Goal: Communication & Community: Answer question/provide support

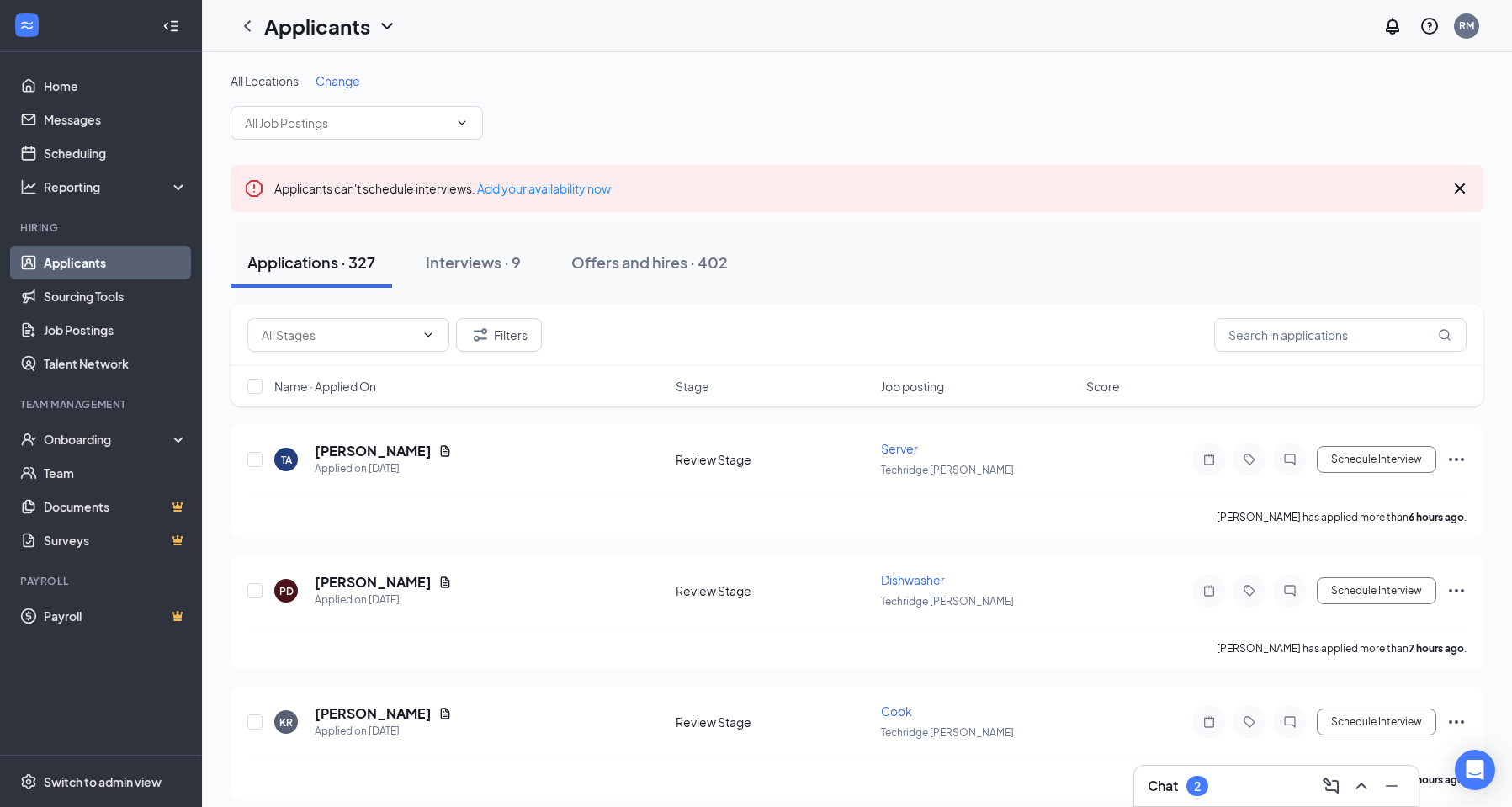
click at [1261, 794] on div "Chat 2" at bounding box center [1276, 786] width 258 height 27
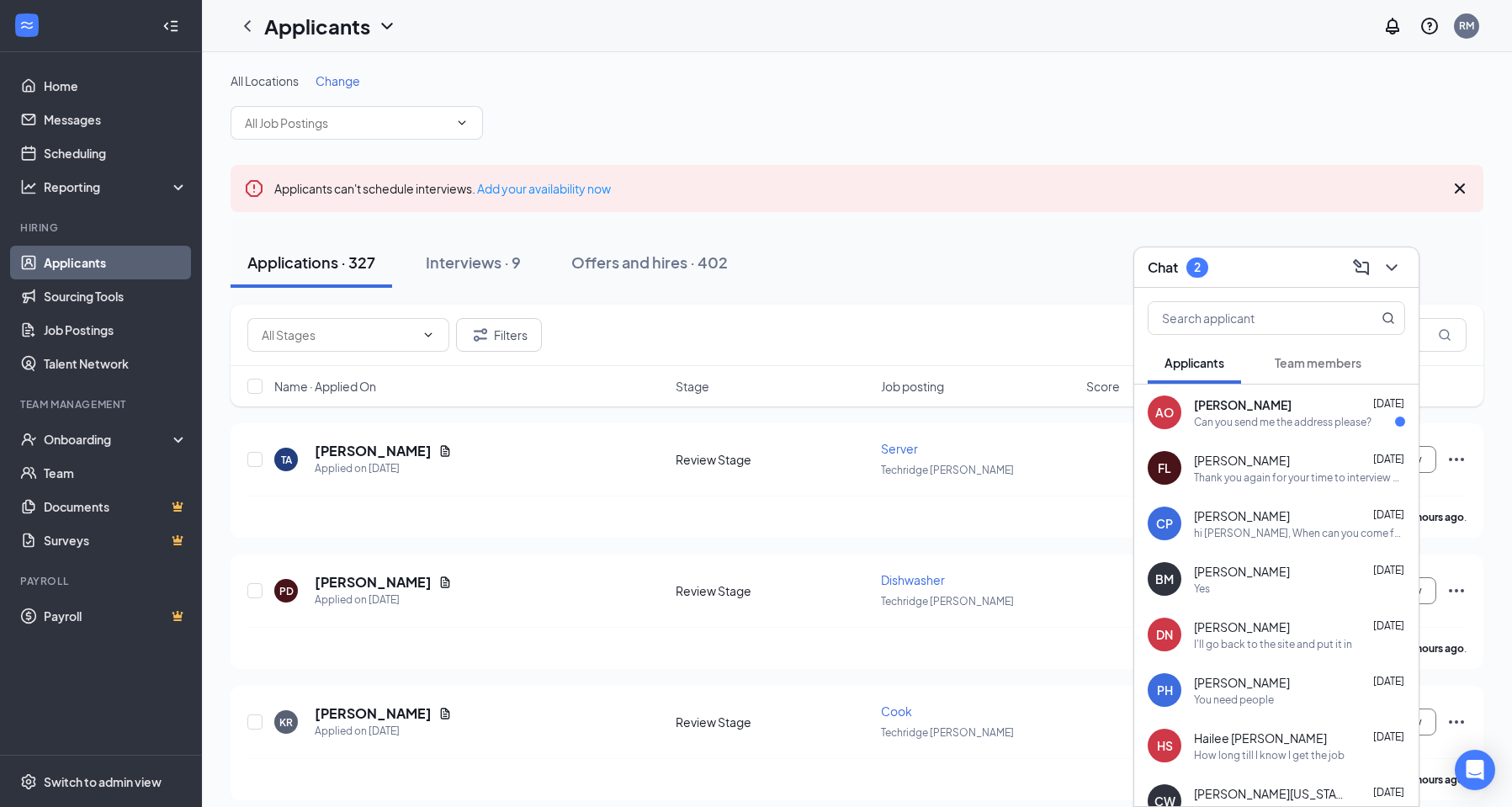
click at [1276, 421] on div "Can you send me the address please?" at bounding box center [1283, 421] width 178 height 14
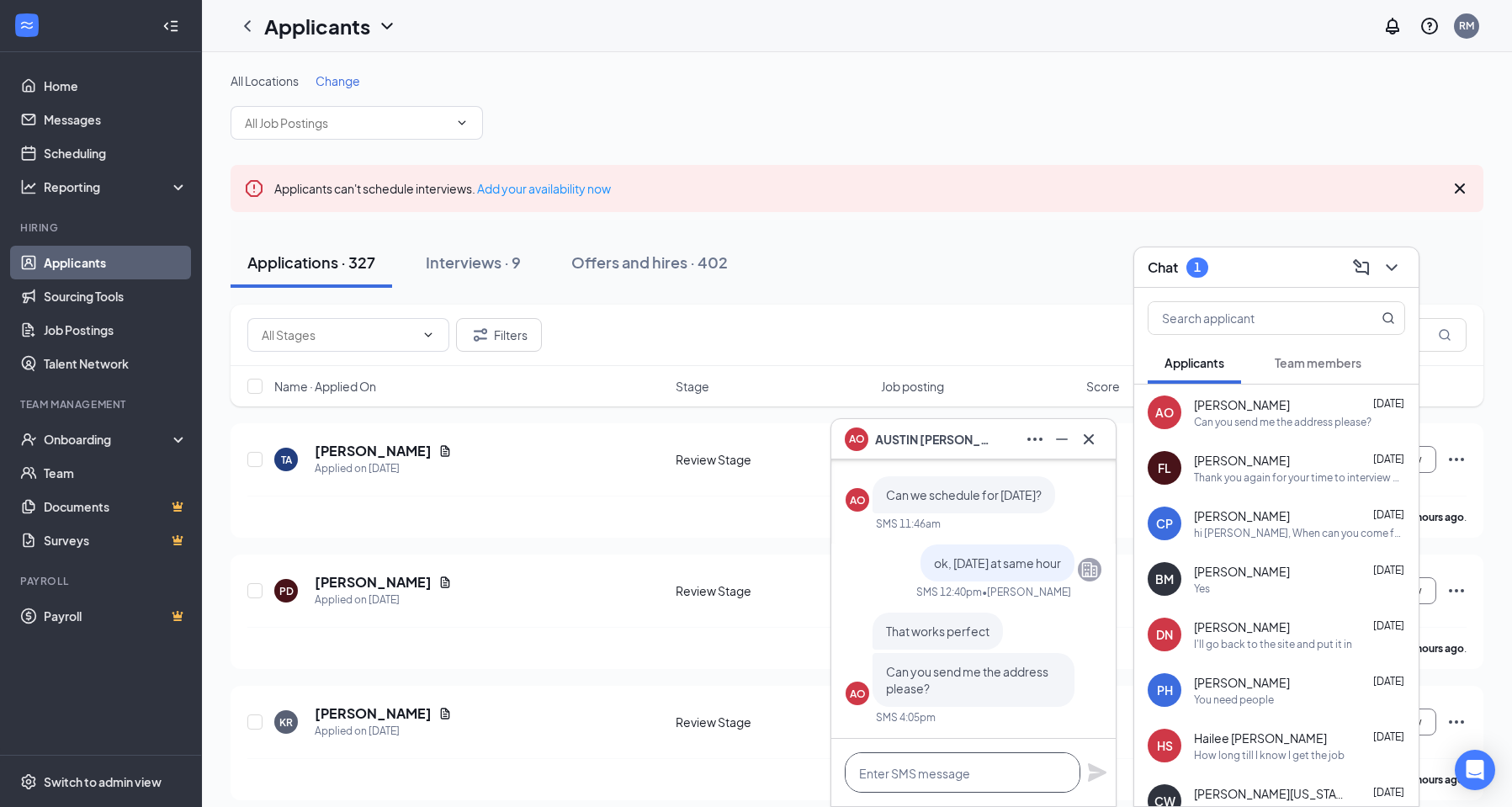
click at [911, 770] on textarea at bounding box center [962, 773] width 236 height 41
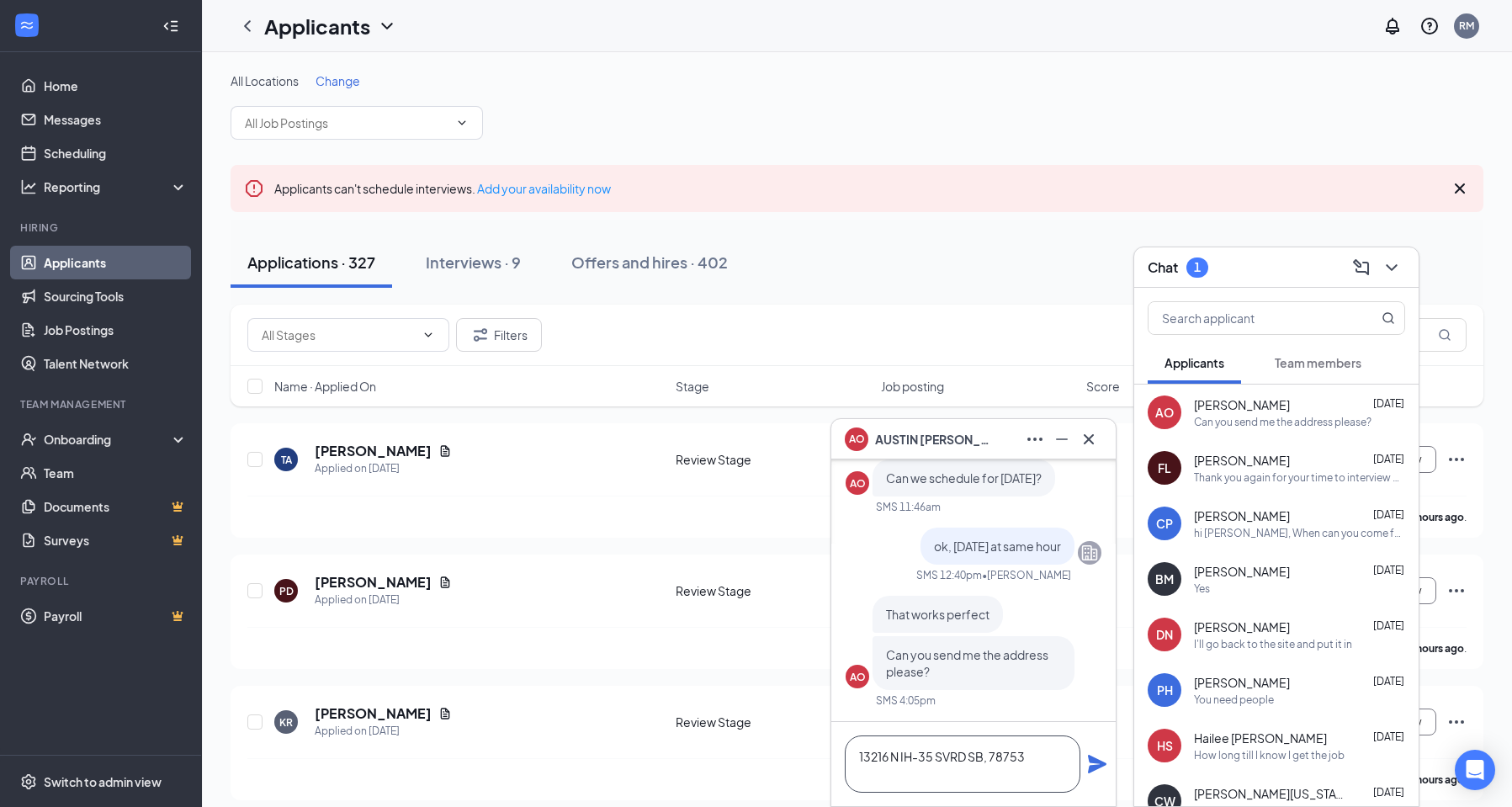
type textarea "13216 N IH-35 SVRD SB, 78753"
click at [1094, 757] on icon "Plane" at bounding box center [1096, 763] width 20 height 20
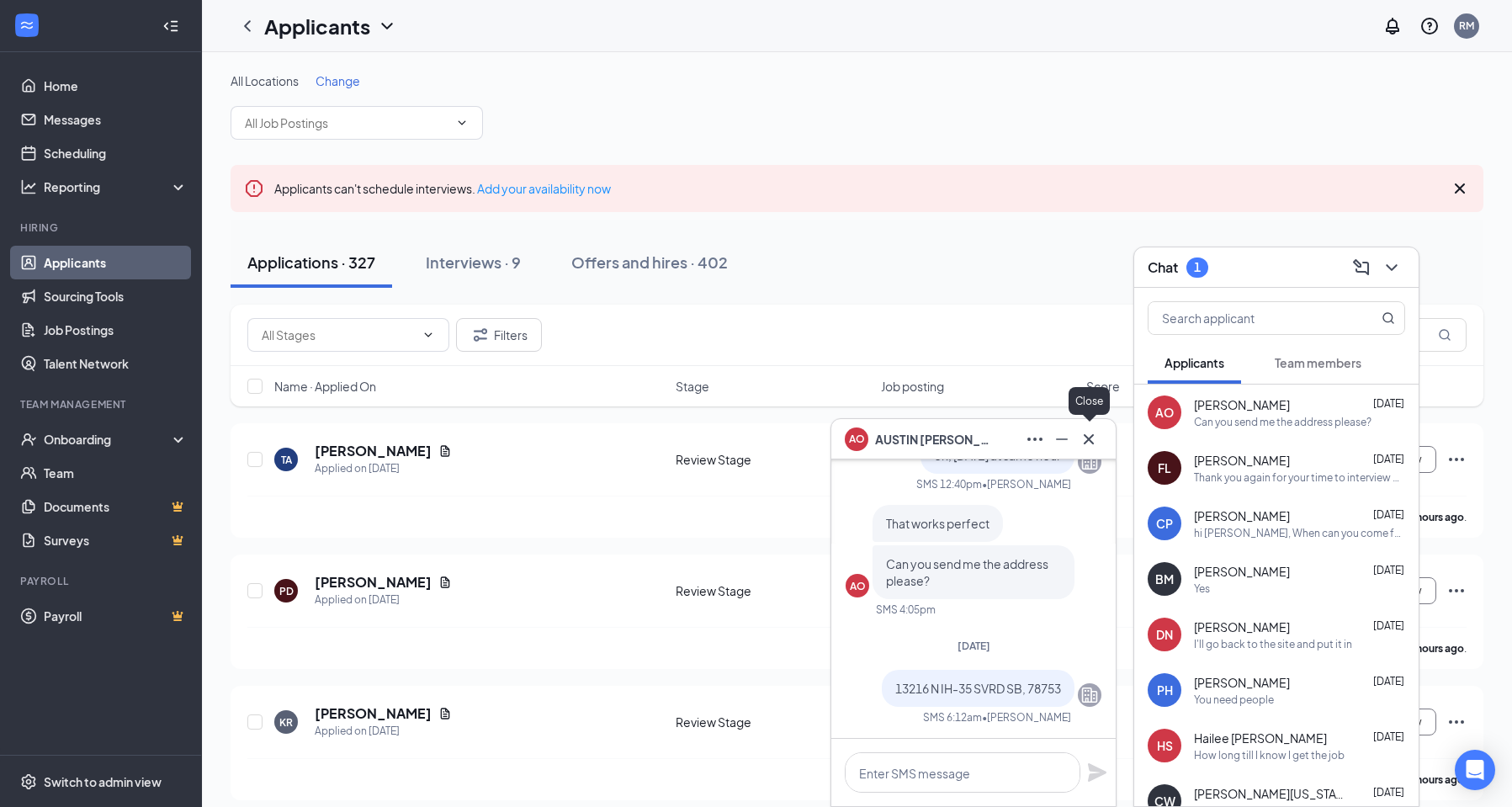
click at [1096, 441] on icon "Cross" at bounding box center [1088, 439] width 20 height 20
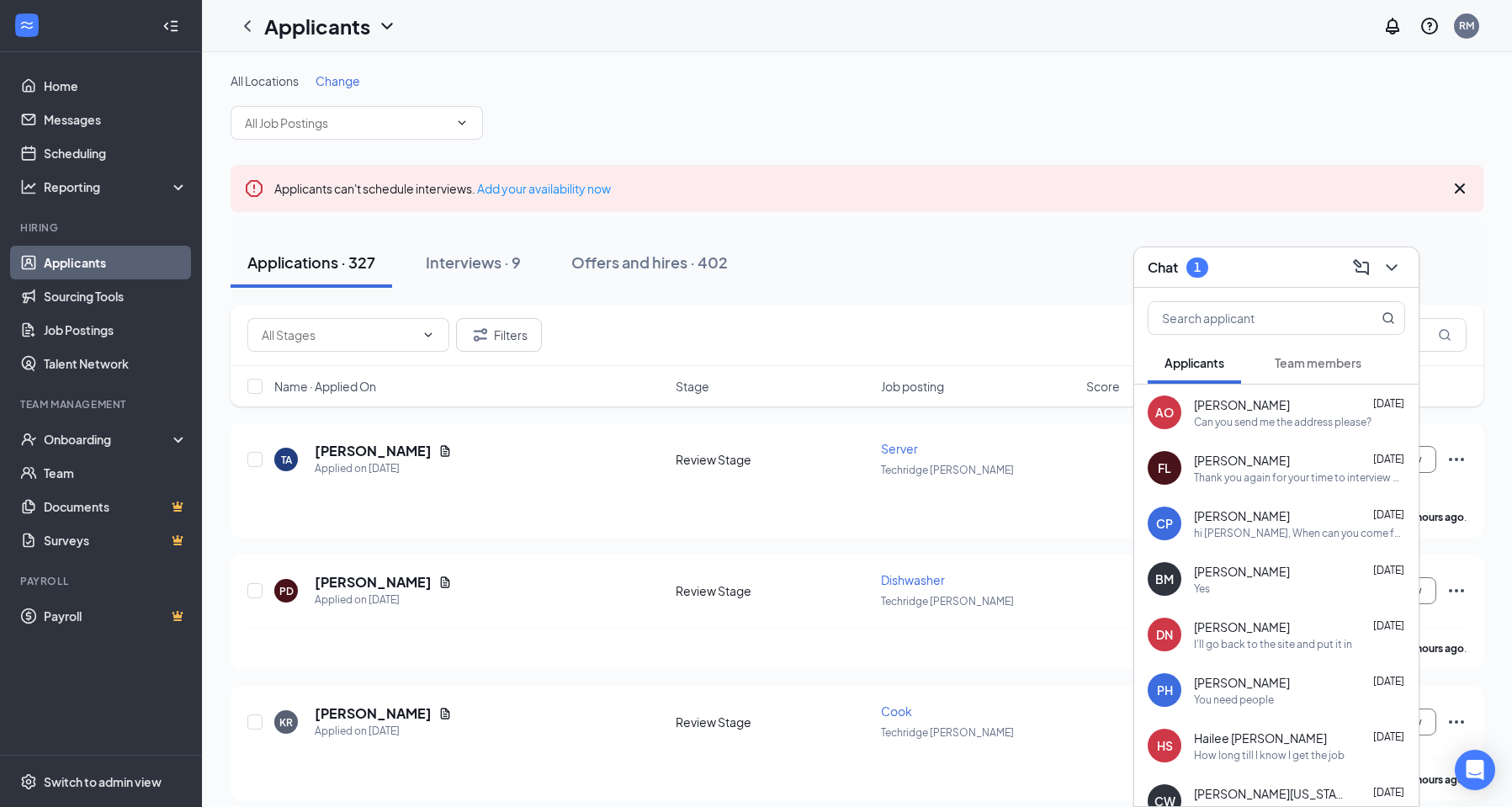
click at [1303, 364] on span "Team members" at bounding box center [1319, 363] width 87 height 15
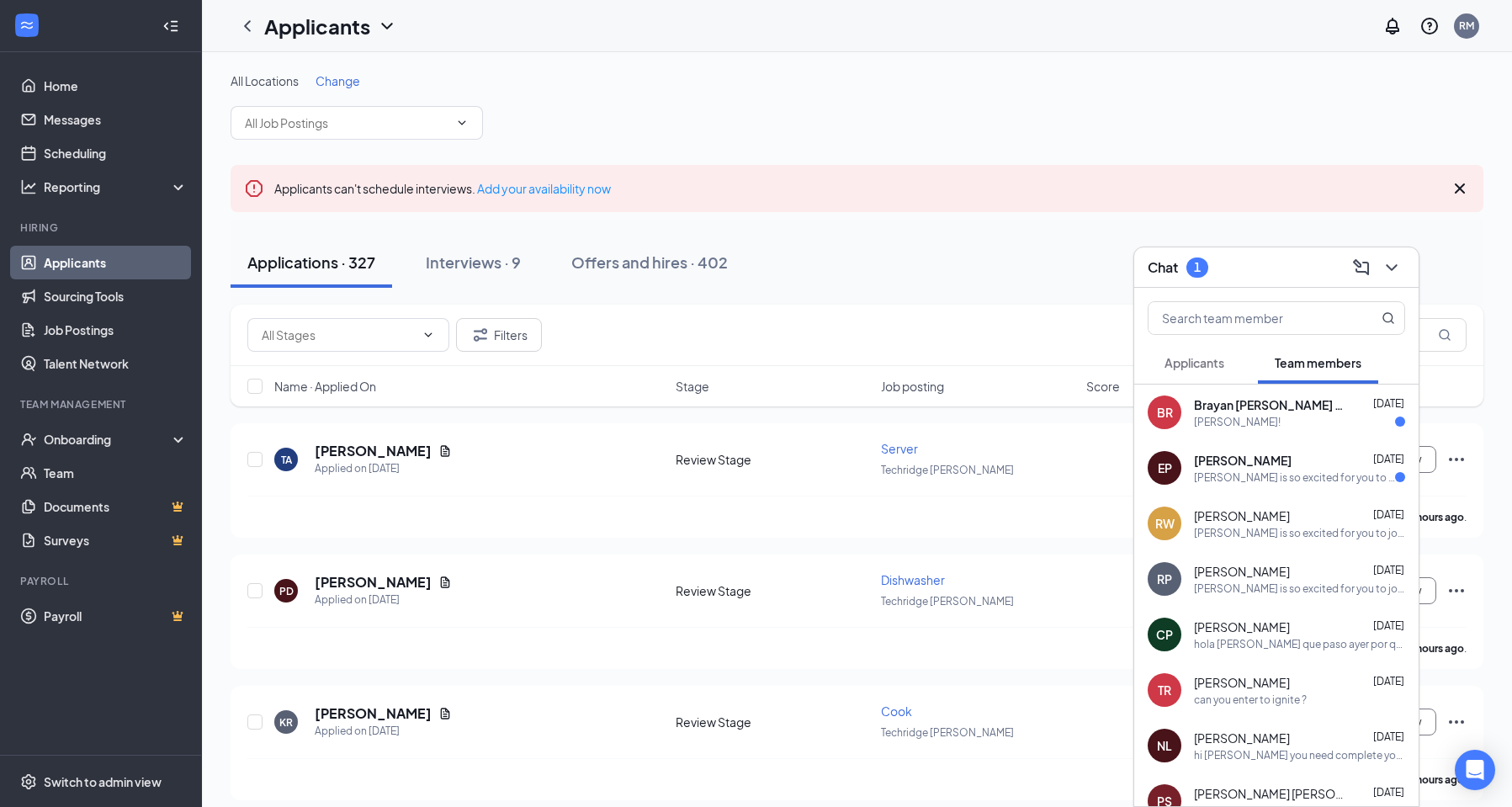
click at [1247, 424] on div "[PERSON_NAME]!" at bounding box center [1237, 421] width 87 height 14
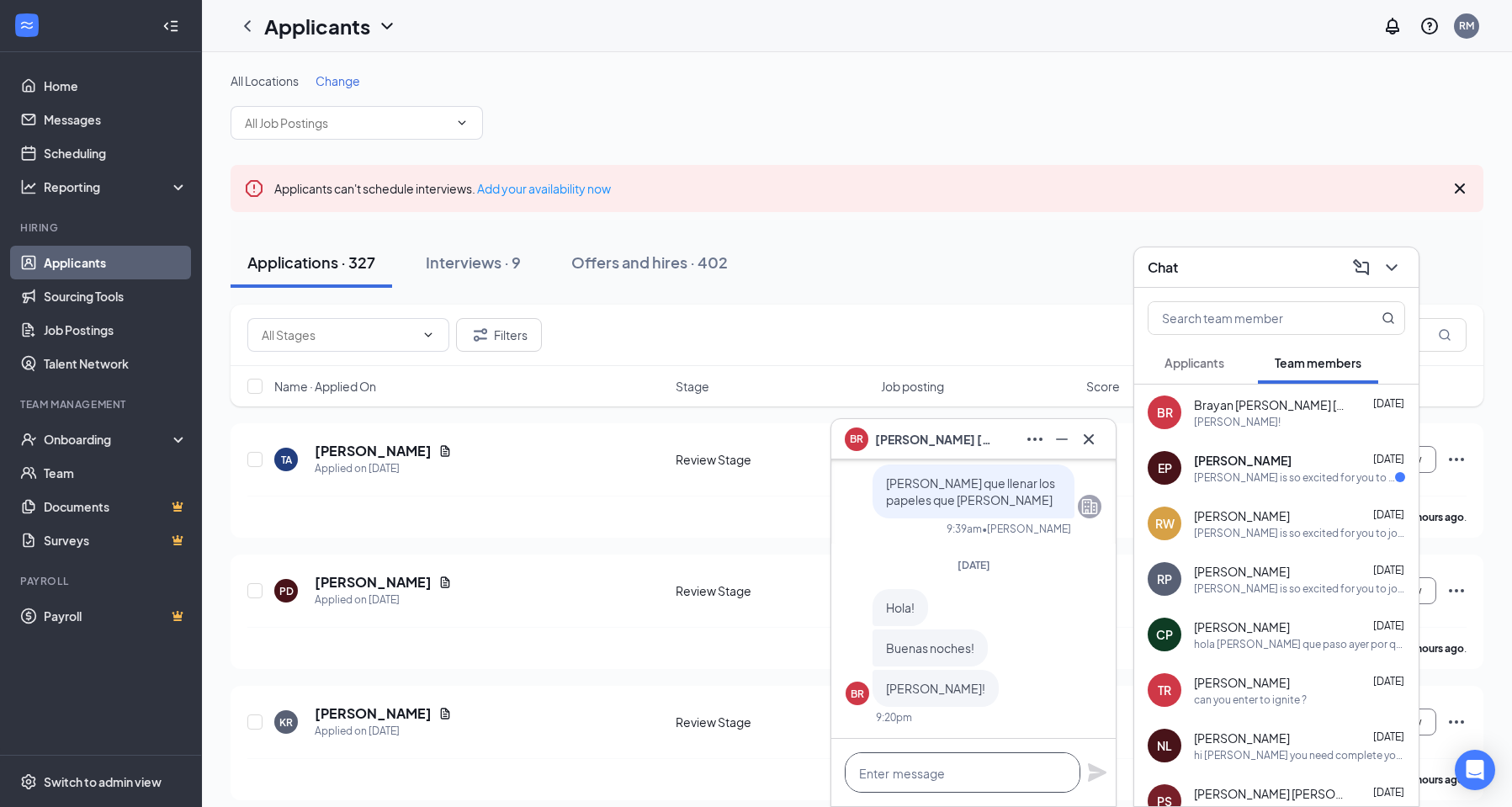
click at [906, 770] on textarea at bounding box center [962, 773] width 236 height 41
type textarea "B"
type textarea "buenos [PERSON_NAME]"
click at [1099, 774] on icon "Plane" at bounding box center [1097, 773] width 19 height 19
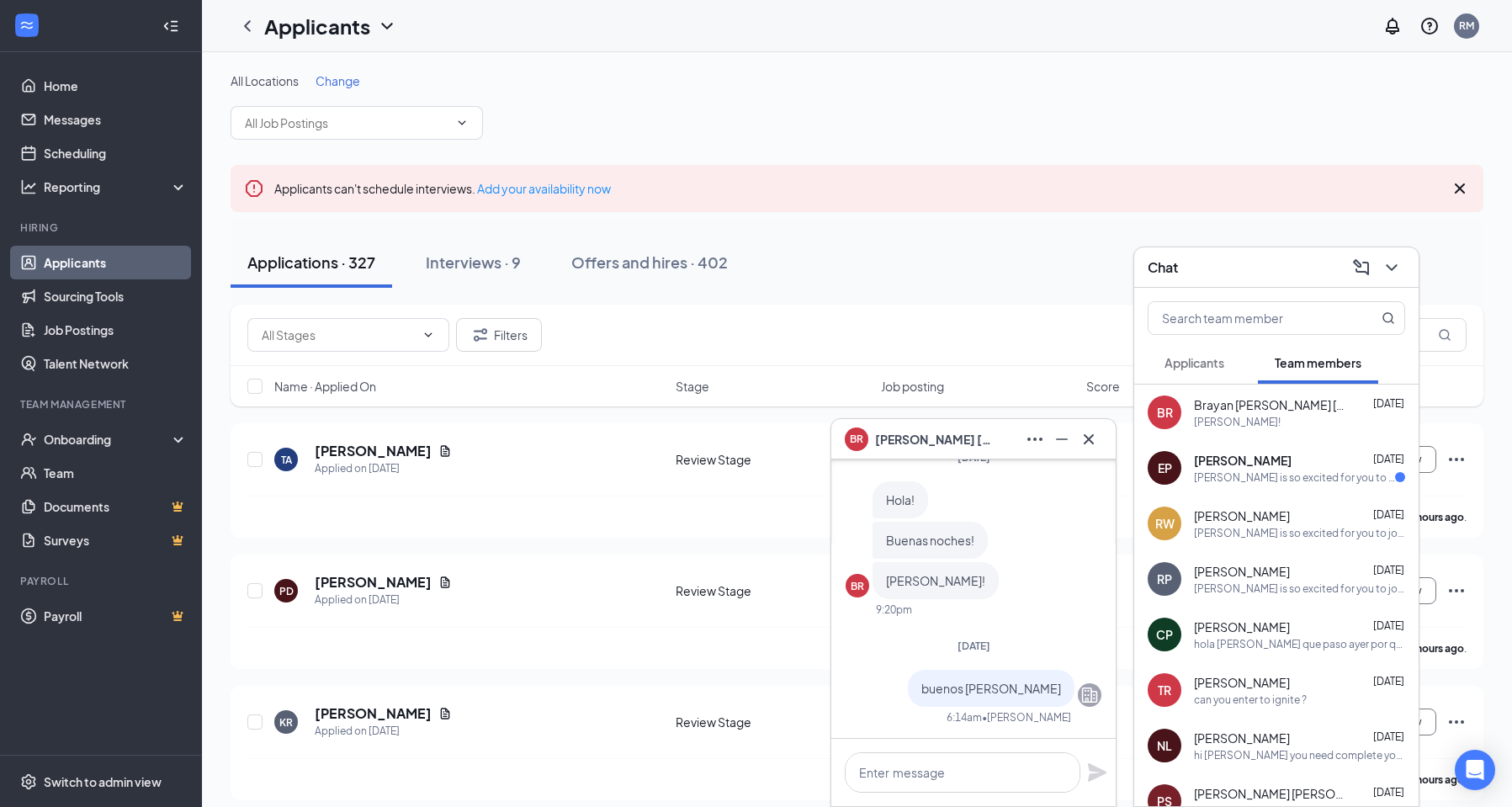
click at [1270, 475] on div "[PERSON_NAME] is so excited for you to join our team! Do you know anyone else w…" at bounding box center [1294, 477] width 201 height 14
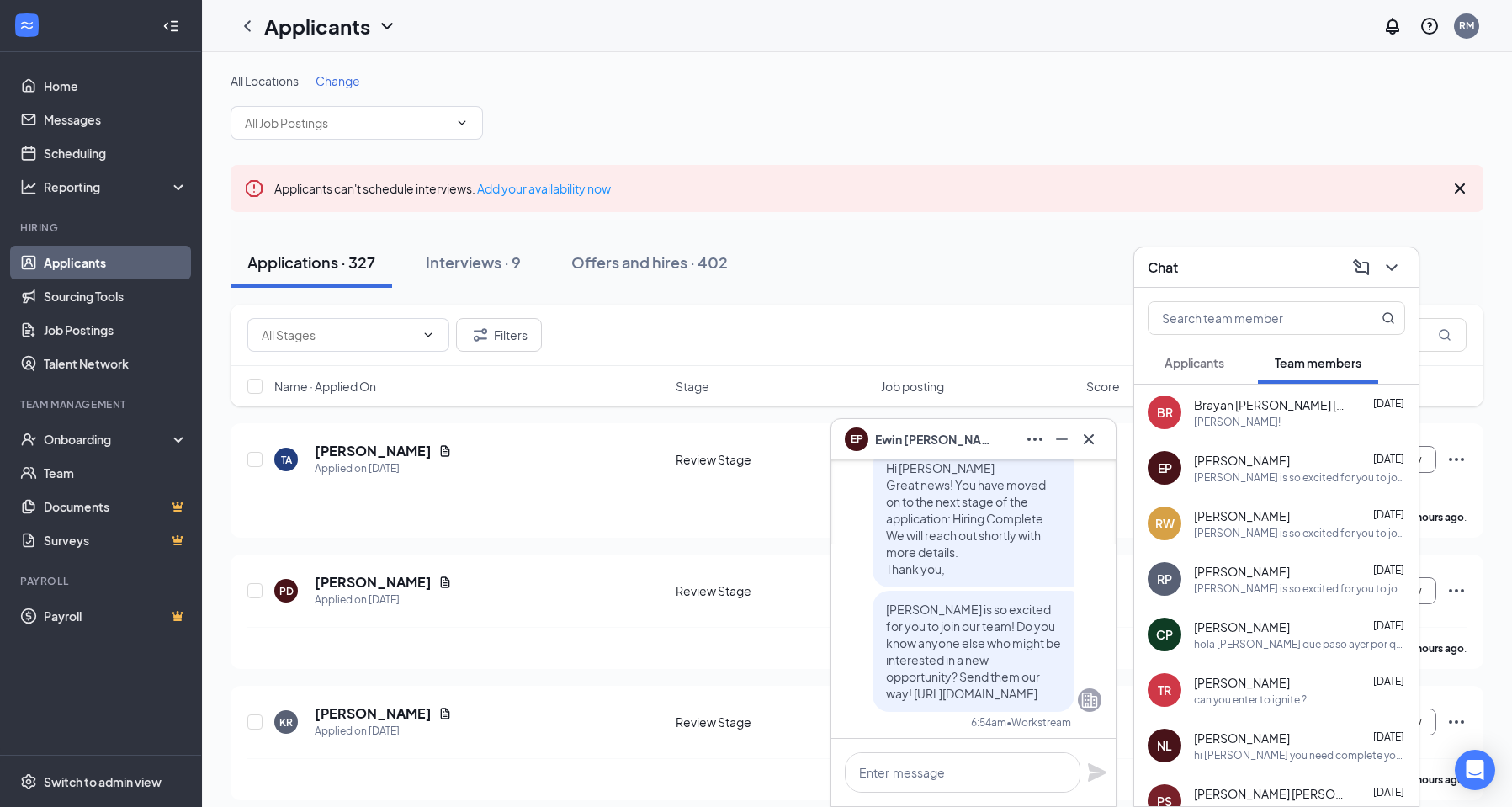
scroll to position [0, 0]
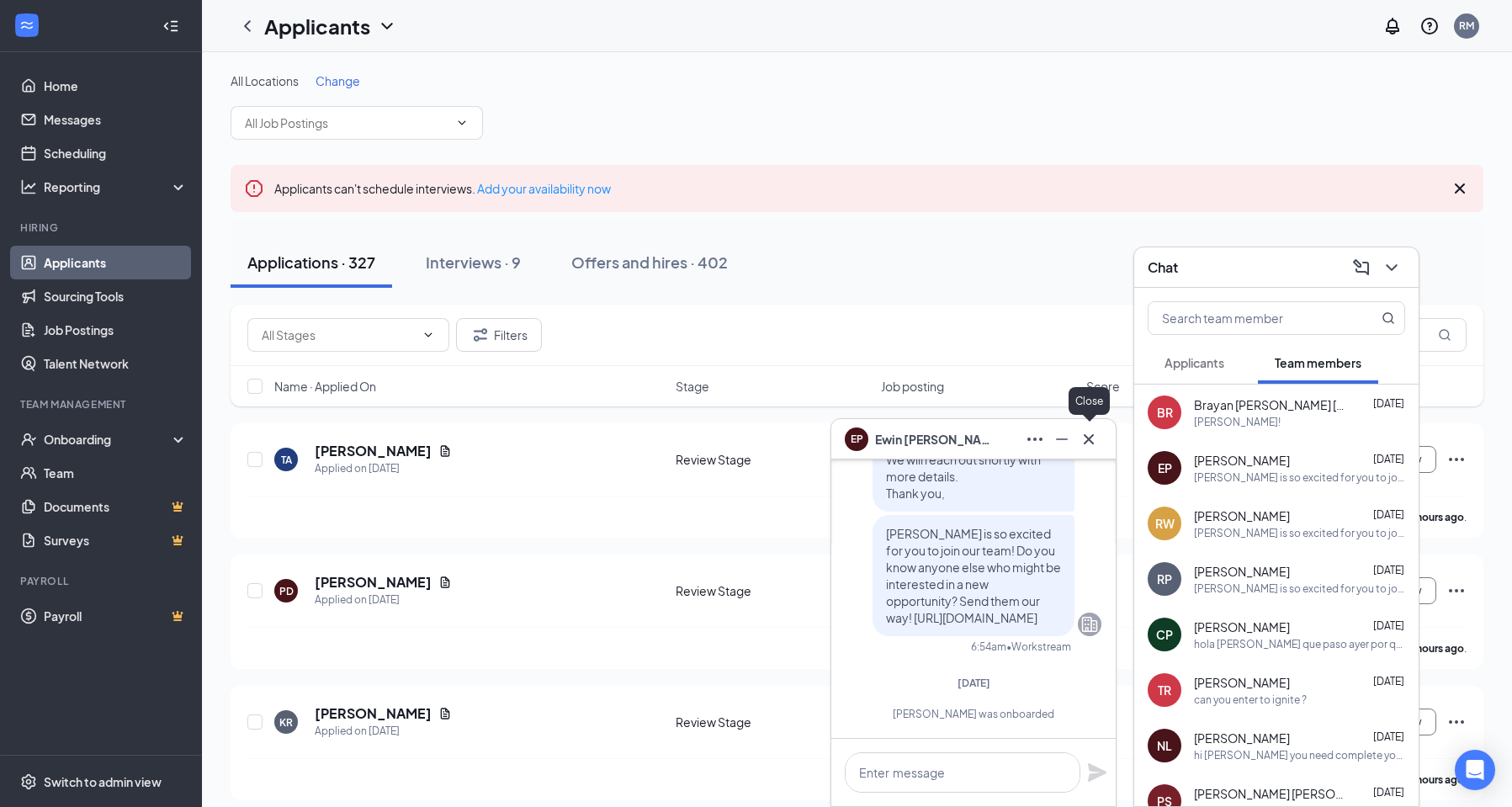
click at [1085, 439] on icon "Cross" at bounding box center [1088, 439] width 20 height 20
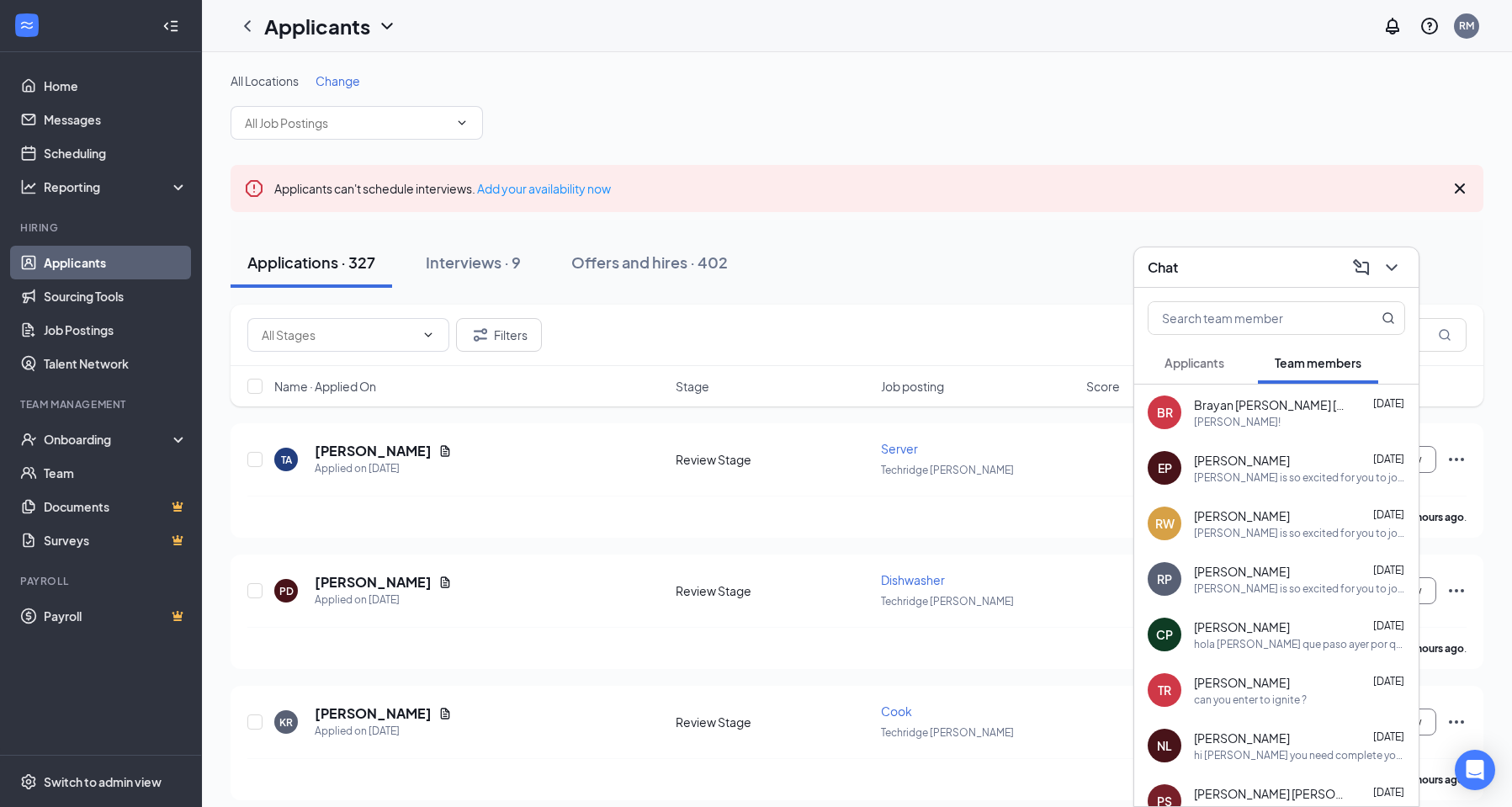
click at [1194, 368] on span "Applicants" at bounding box center [1194, 363] width 60 height 15
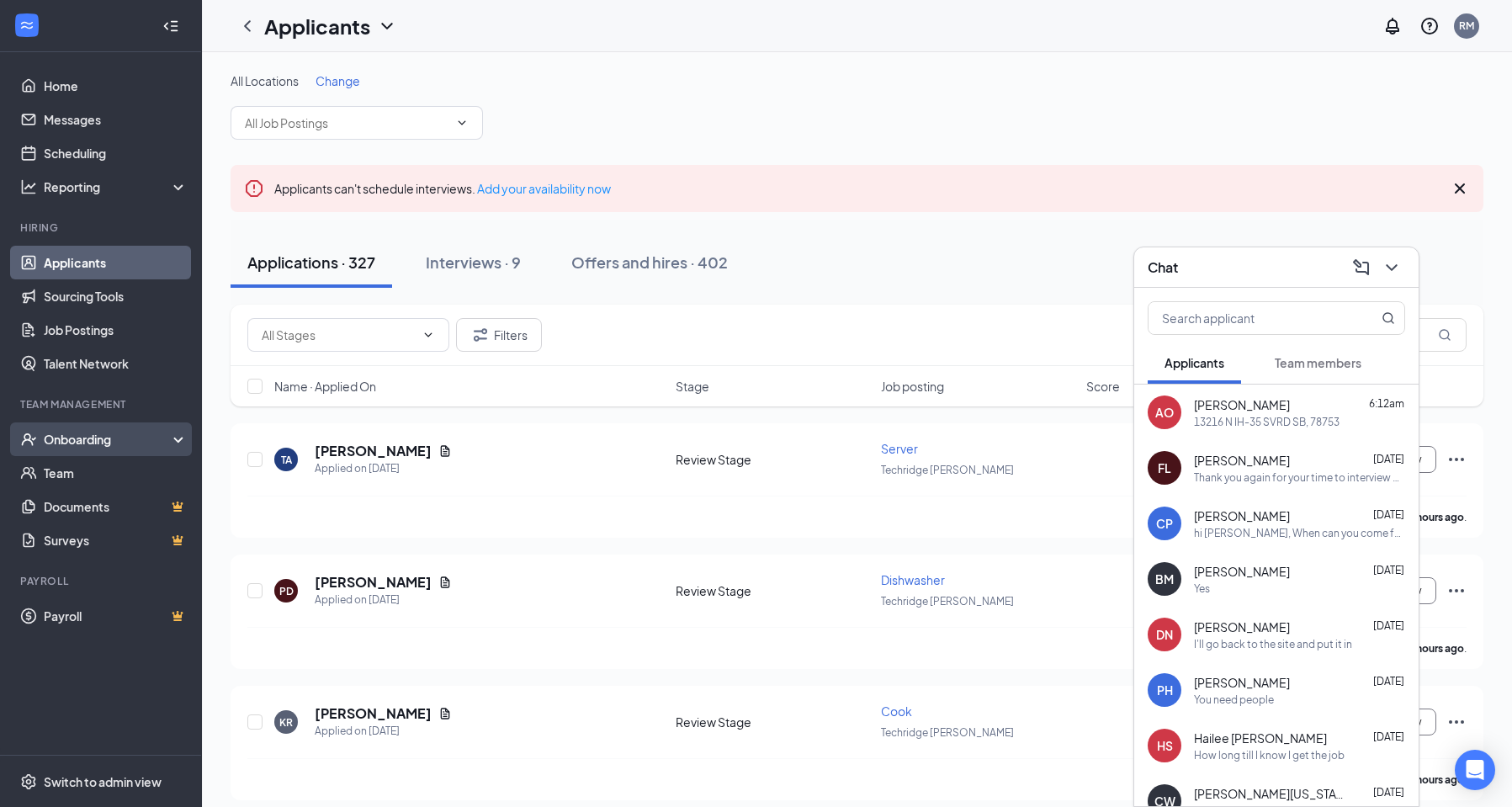
click at [72, 443] on div "Onboarding" at bounding box center [108, 439] width 130 height 17
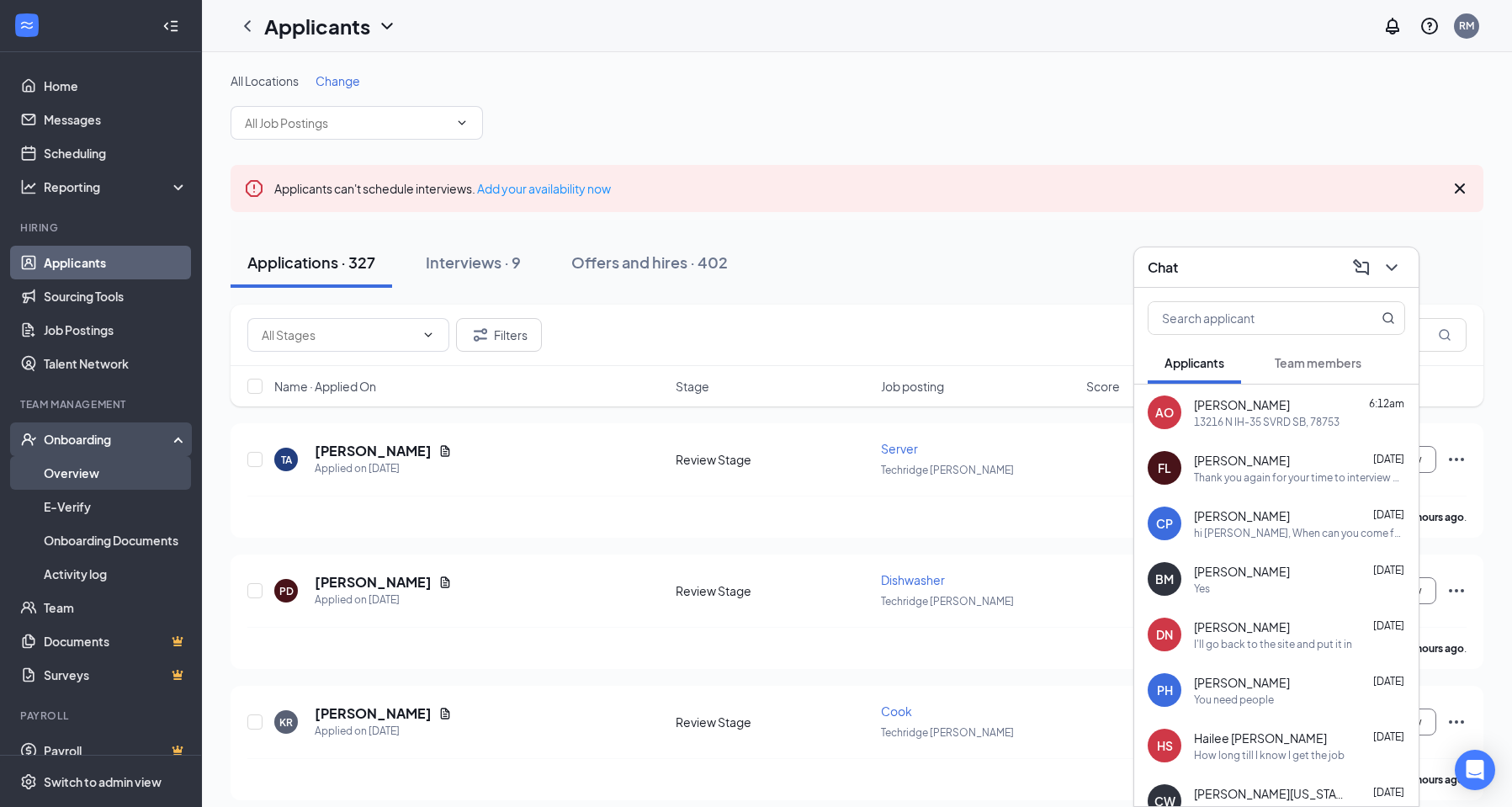
click at [70, 474] on link "Overview" at bounding box center [116, 474] width 144 height 34
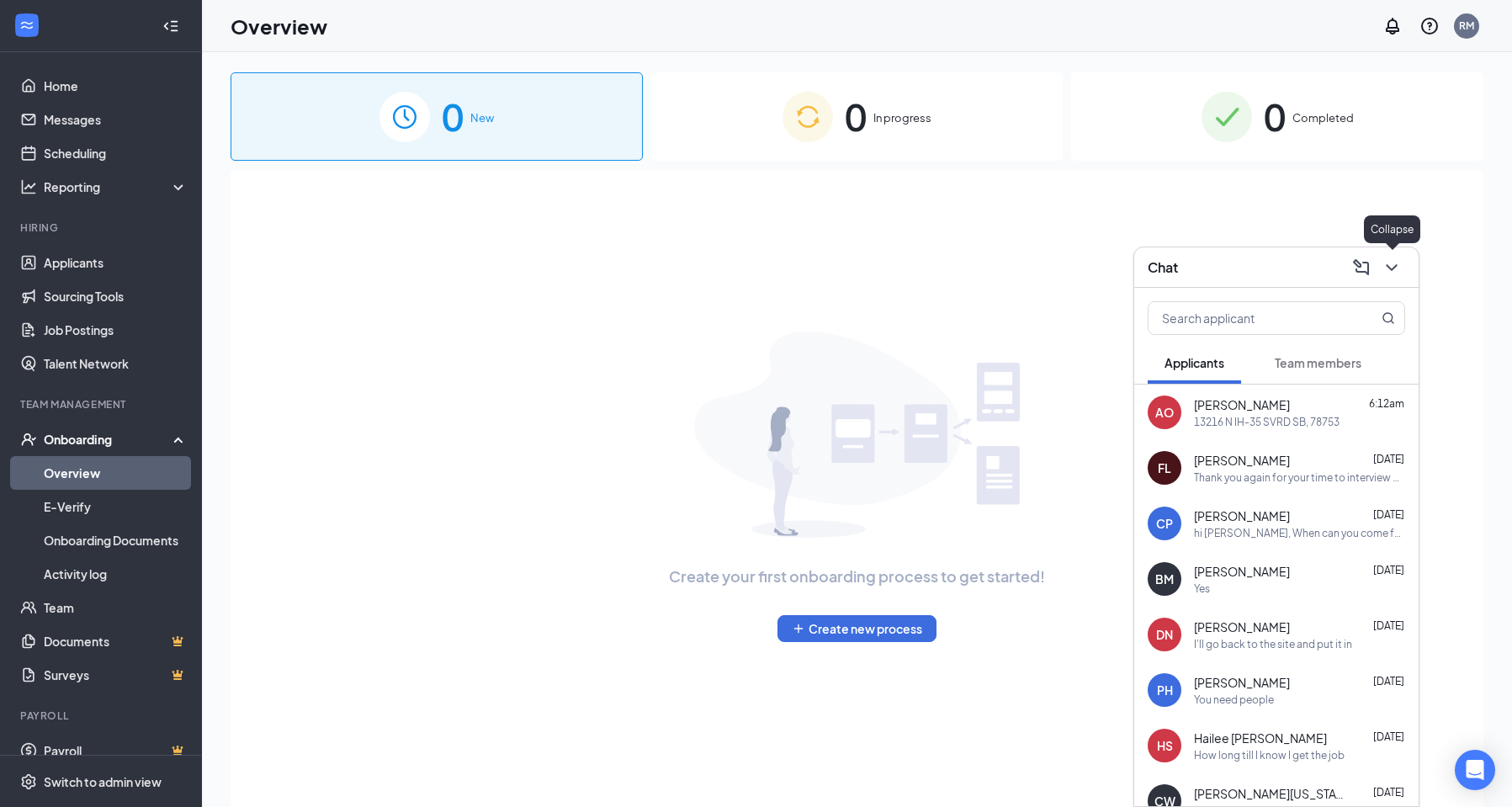
click at [1387, 266] on icon "ChevronDown" at bounding box center [1391, 267] width 20 height 20
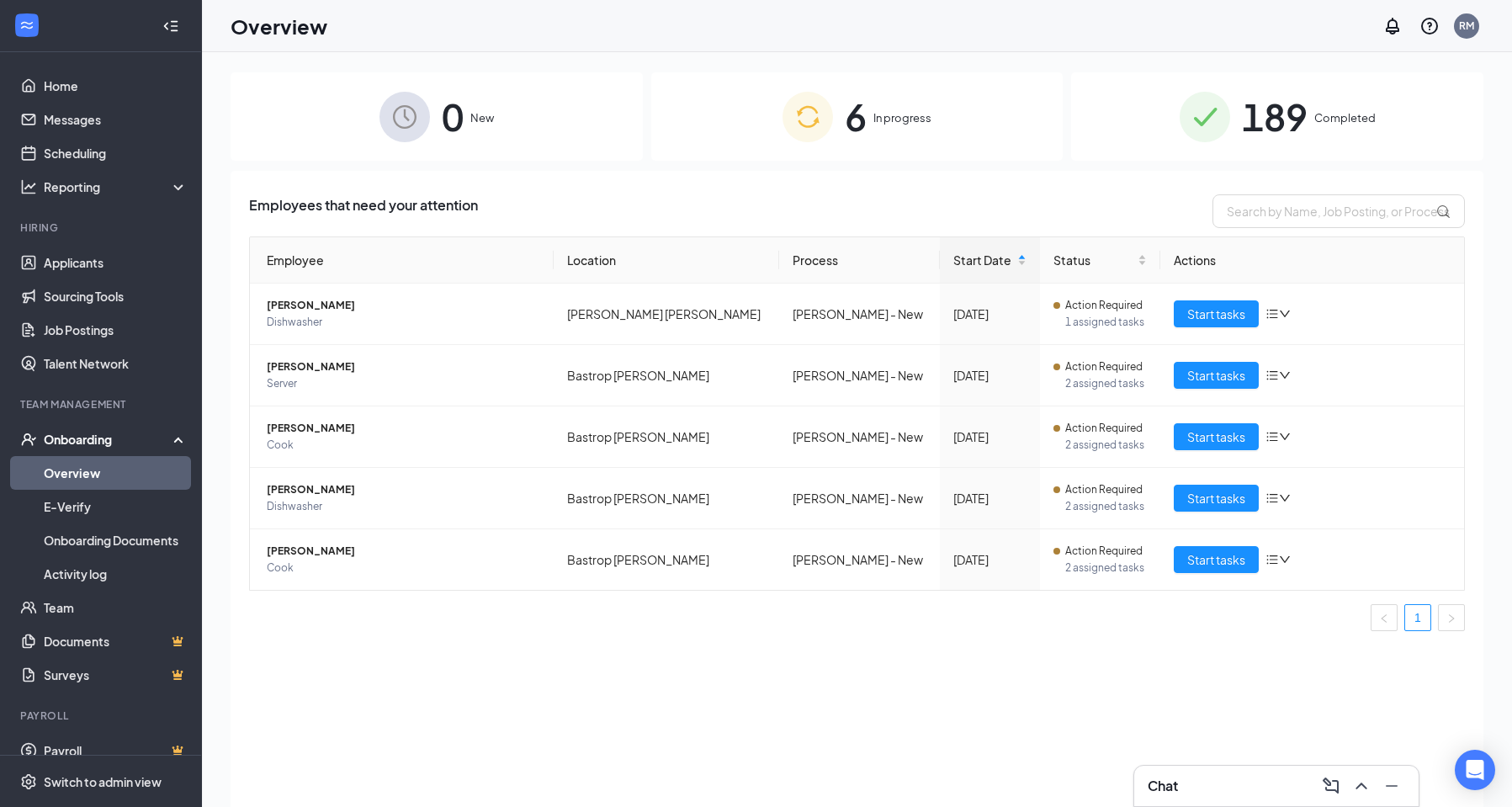
click at [881, 113] on span "In progress" at bounding box center [902, 118] width 58 height 17
